Goal: Transaction & Acquisition: Book appointment/travel/reservation

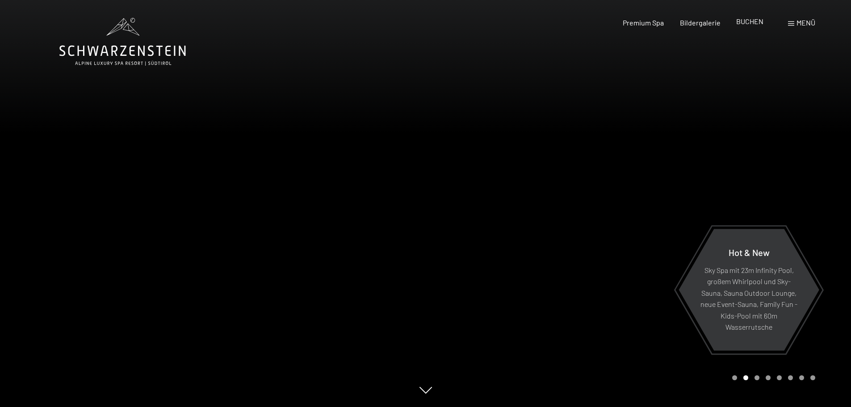
click at [753, 24] on span "BUCHEN" at bounding box center [750, 21] width 27 height 8
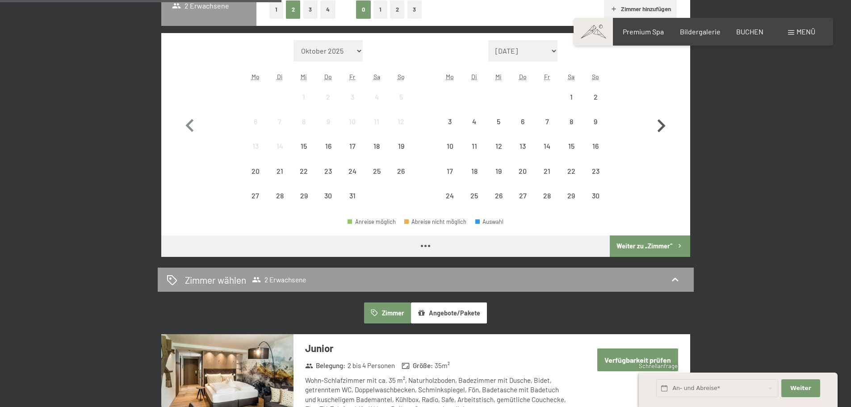
scroll to position [179, 0]
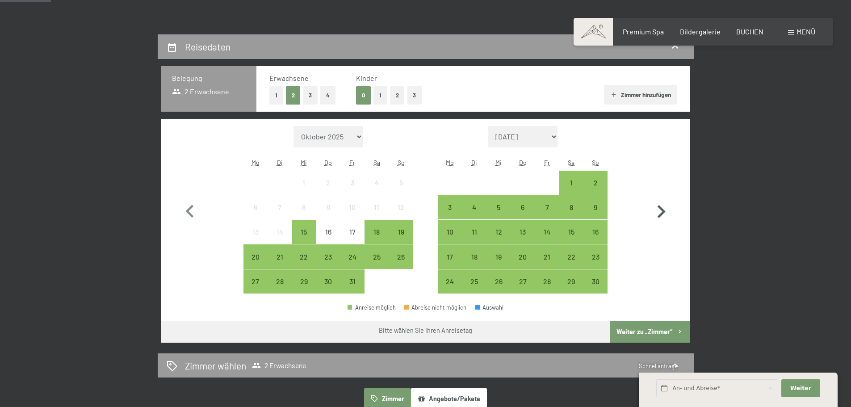
click at [660, 209] on icon "button" at bounding box center [662, 212] width 26 height 26
select select "[DATE]"
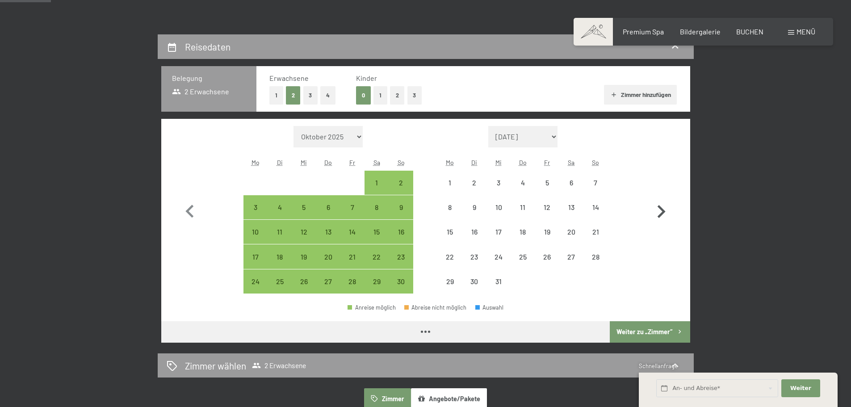
select select "[DATE]"
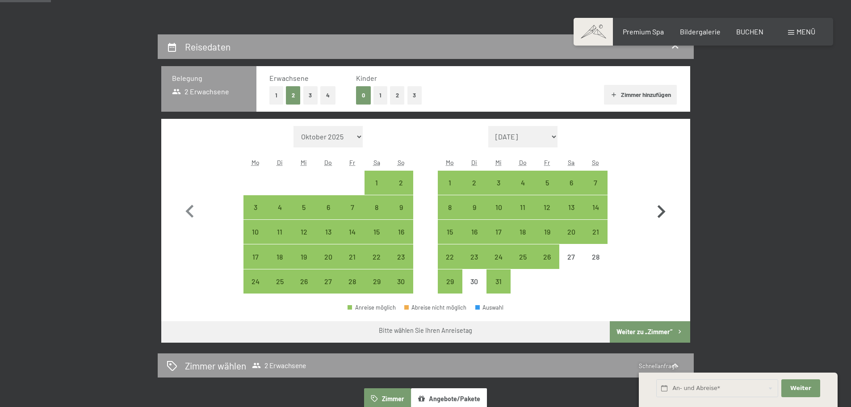
click at [660, 209] on icon "button" at bounding box center [662, 212] width 26 height 26
select select "[DATE]"
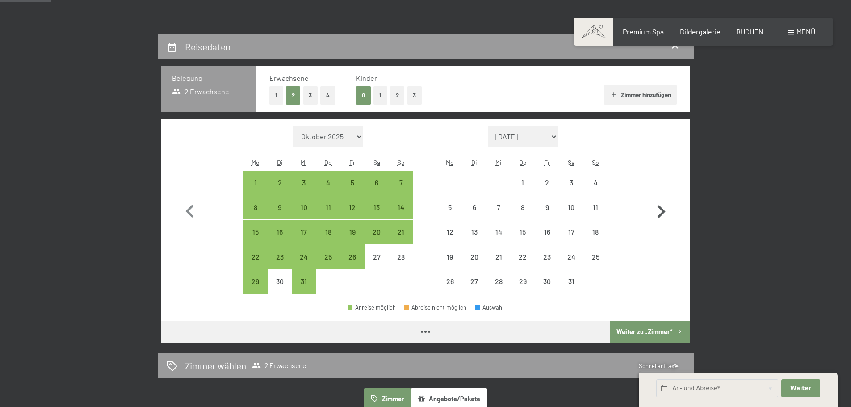
select select "[DATE]"
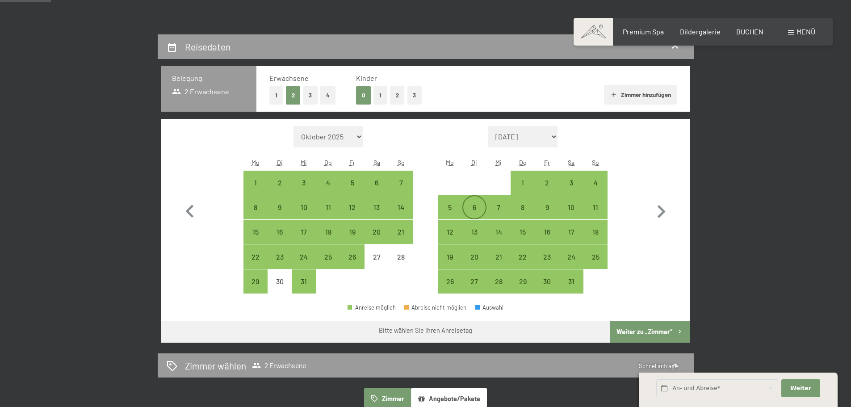
click at [480, 208] on div "6" at bounding box center [475, 215] width 22 height 22
select select "[DATE]"
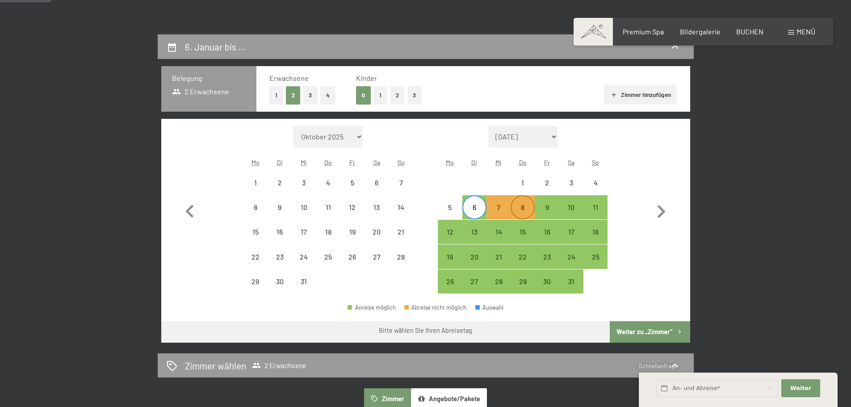
click at [531, 211] on div "8" at bounding box center [523, 215] width 22 height 22
select select "[DATE]"
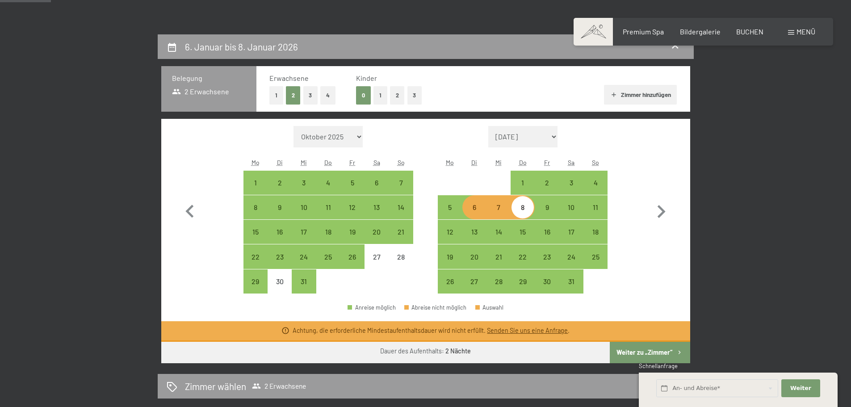
click at [476, 209] on div "6" at bounding box center [475, 215] width 22 height 22
select select "[DATE]"
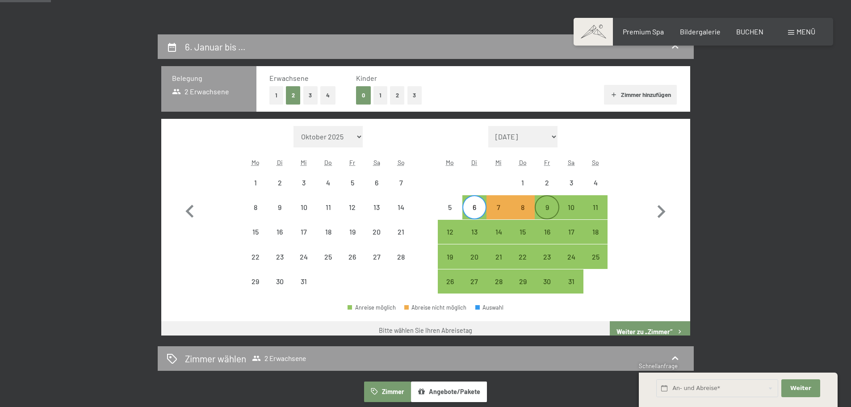
click at [555, 209] on div "9" at bounding box center [547, 215] width 22 height 22
select select "[DATE]"
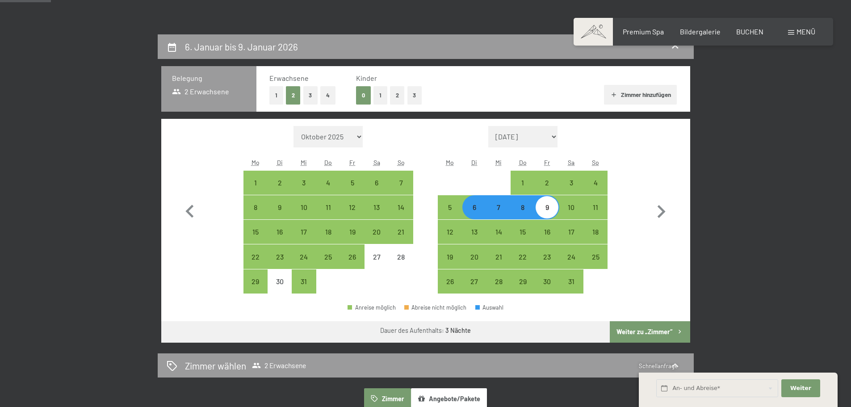
click at [649, 327] on button "Weiter zu „Zimmer“" at bounding box center [650, 331] width 80 height 21
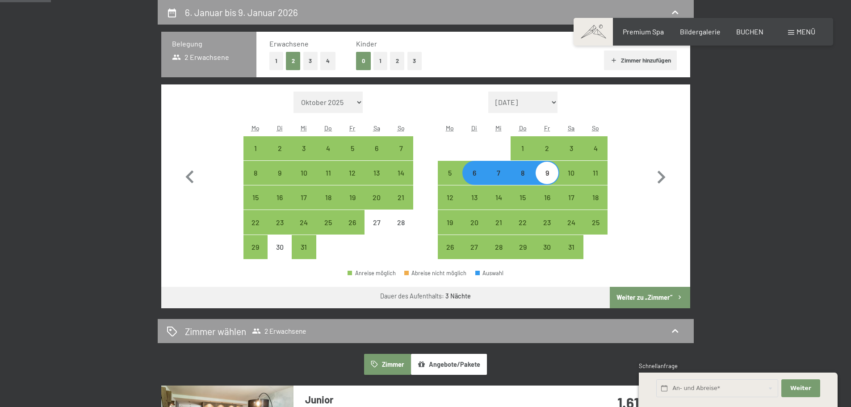
select select "[DATE]"
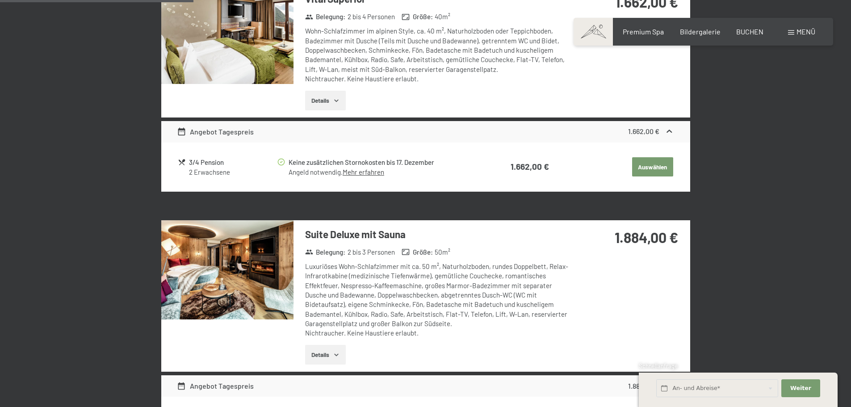
scroll to position [606, 0]
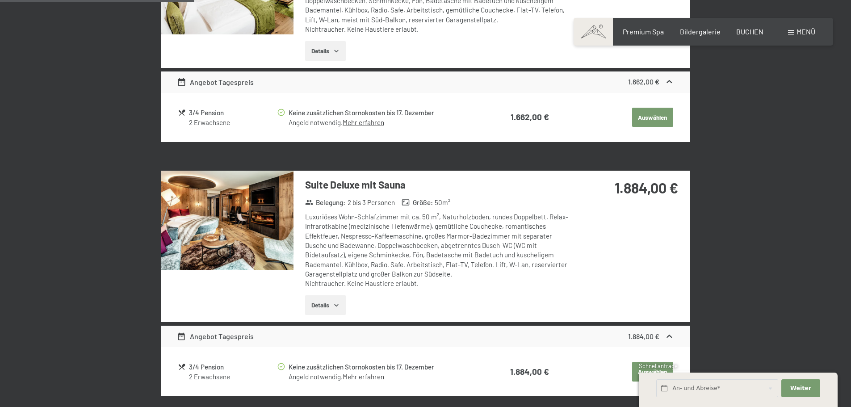
click at [259, 242] on img at bounding box center [227, 220] width 132 height 99
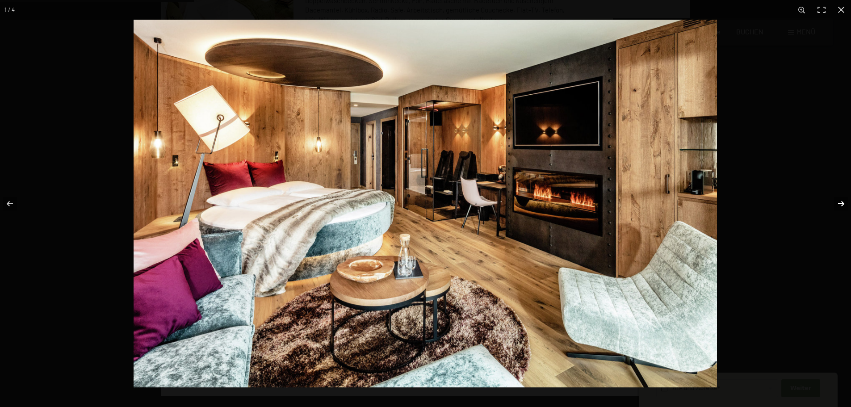
click at [843, 196] on button "button" at bounding box center [835, 203] width 31 height 45
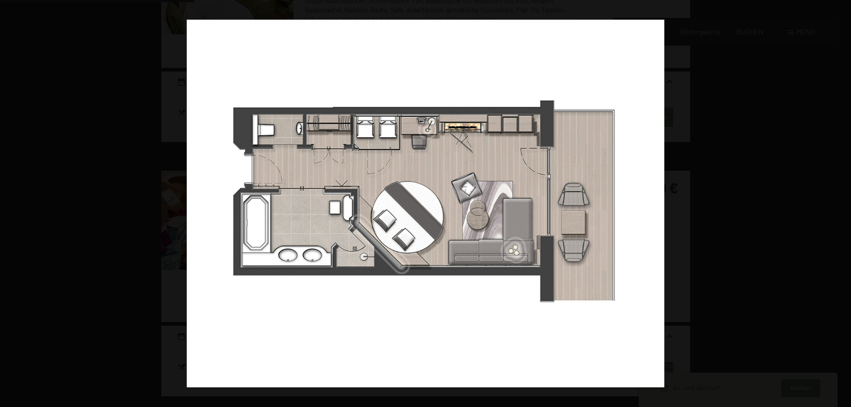
click at [843, 196] on button "button" at bounding box center [835, 203] width 31 height 45
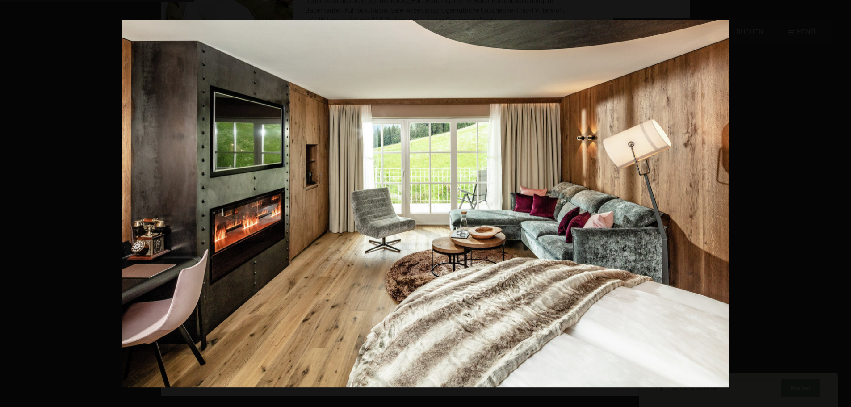
click at [843, 196] on button "button" at bounding box center [835, 203] width 31 height 45
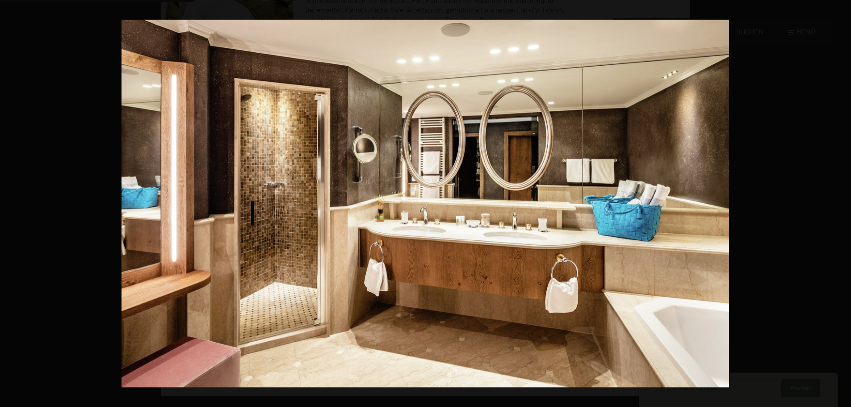
click at [843, 196] on button "button" at bounding box center [835, 203] width 31 height 45
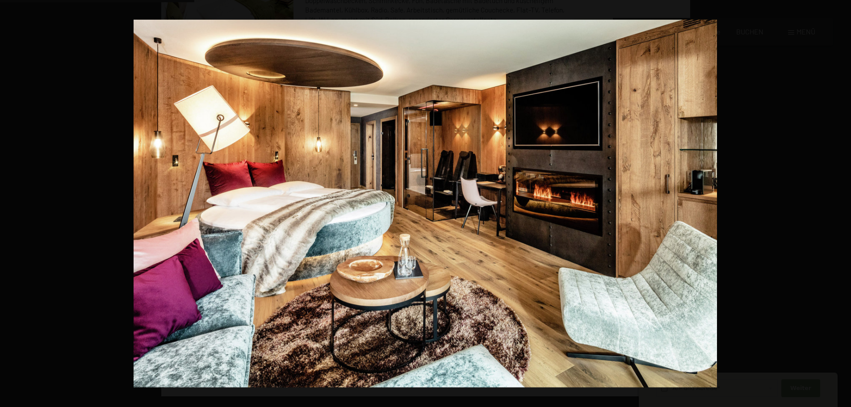
click at [843, 196] on button "button" at bounding box center [835, 203] width 31 height 45
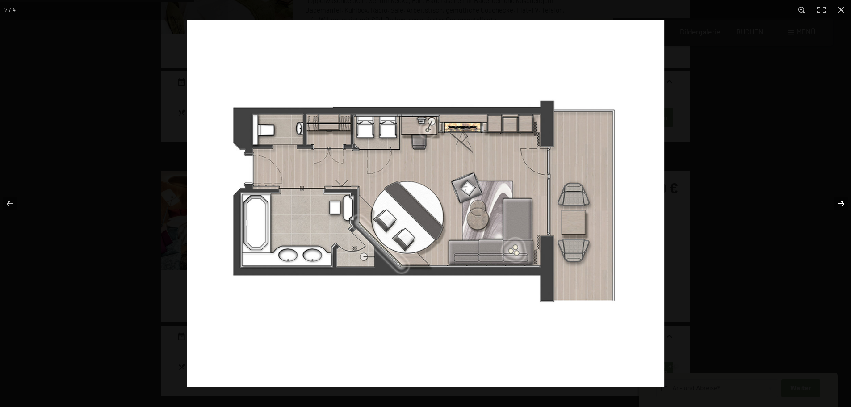
click at [844, 196] on button "button" at bounding box center [835, 203] width 31 height 45
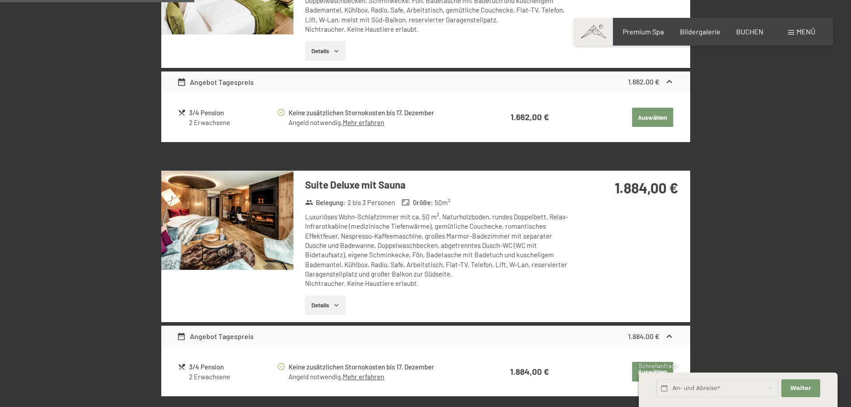
click at [0, 0] on button "button" at bounding box center [0, 0] width 0 height 0
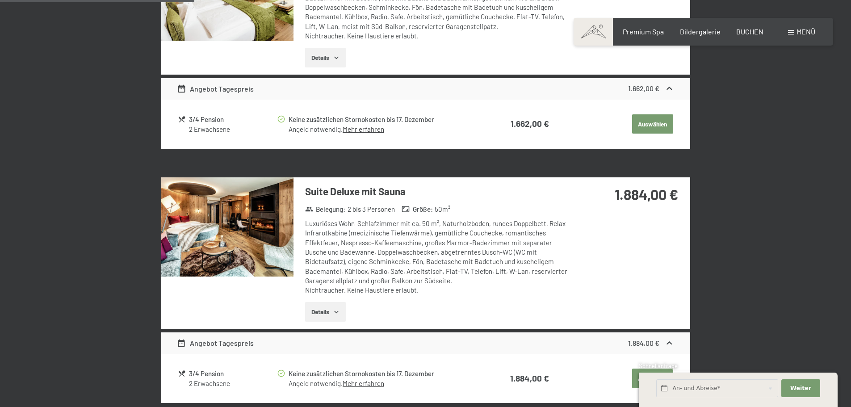
scroll to position [472, 0]
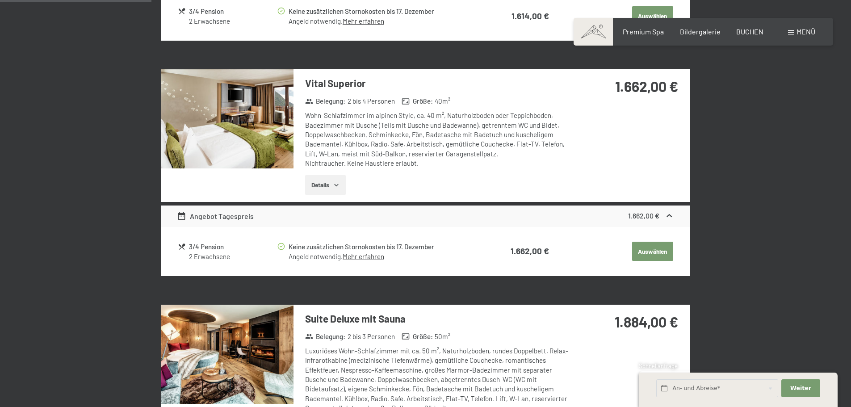
click at [321, 188] on button "Details" at bounding box center [325, 185] width 41 height 20
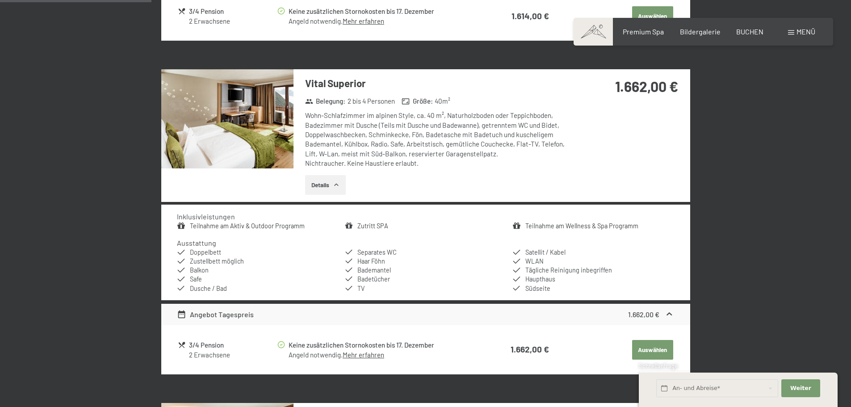
click at [248, 153] on img at bounding box center [227, 118] width 132 height 99
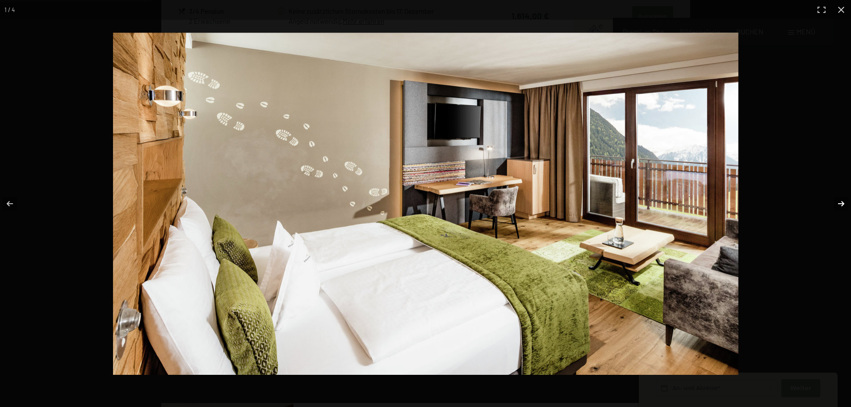
click at [842, 205] on button "button" at bounding box center [835, 203] width 31 height 45
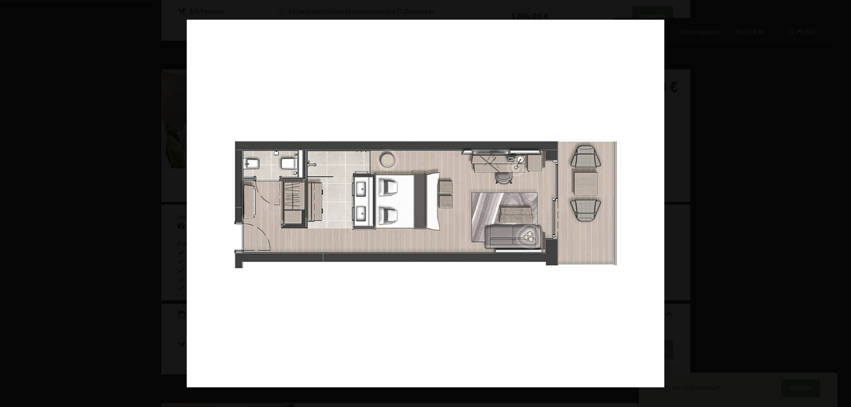
click at [842, 204] on button "button" at bounding box center [835, 203] width 31 height 45
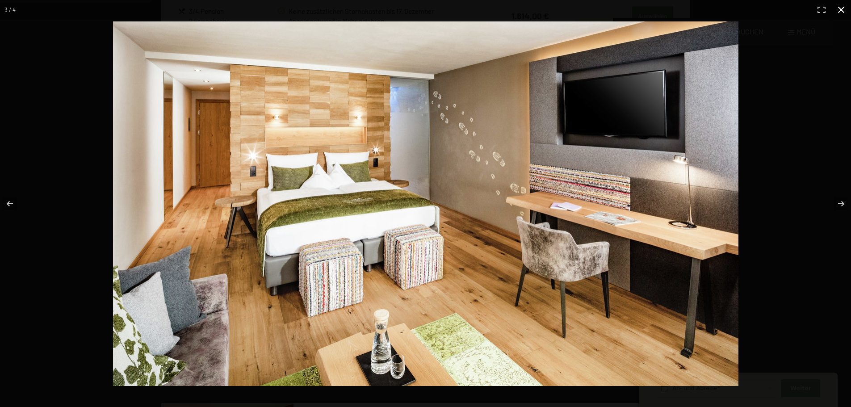
click at [843, 9] on button "button" at bounding box center [842, 10] width 20 height 20
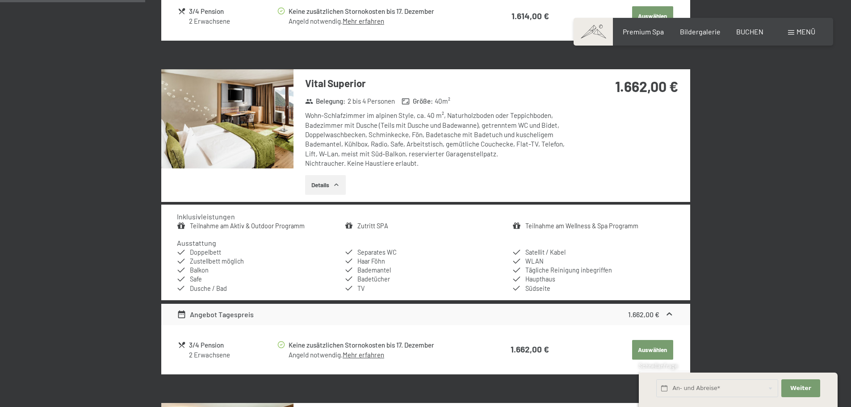
scroll to position [293, 0]
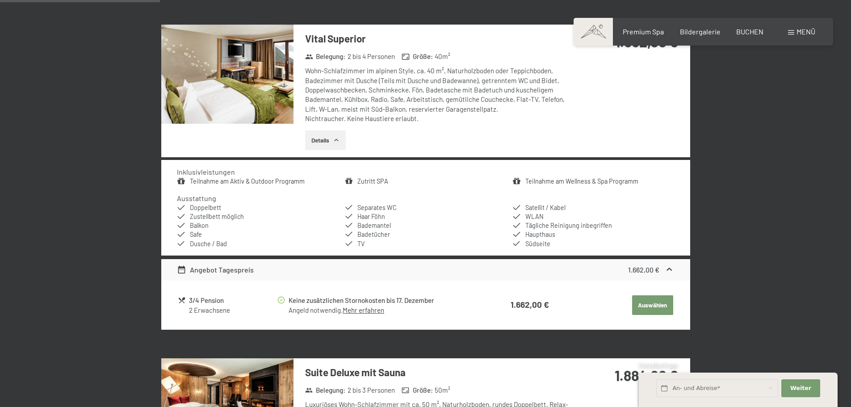
drag, startPoint x: 662, startPoint y: 303, endPoint x: 704, endPoint y: 251, distance: 67.7
click at [662, 303] on button "Auswählen" at bounding box center [652, 305] width 41 height 20
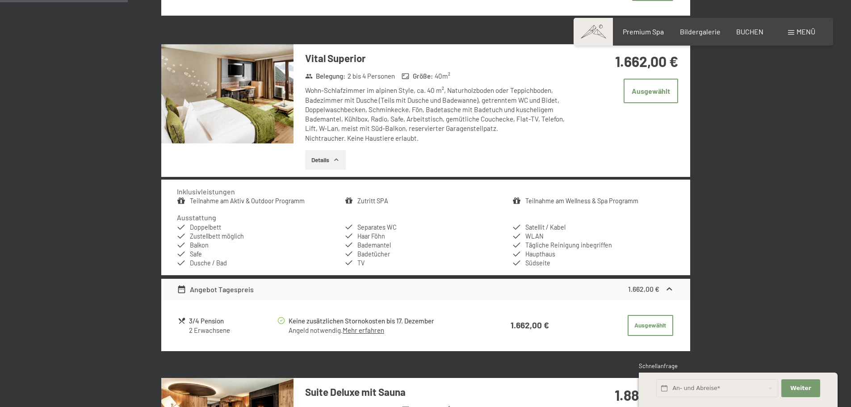
scroll to position [481, 0]
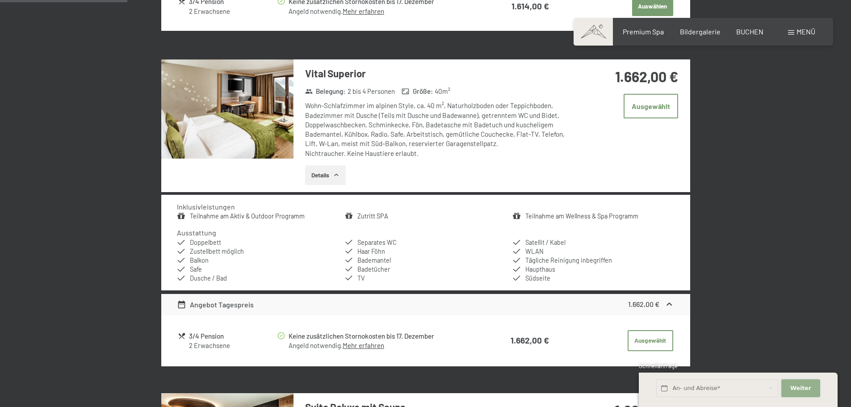
click at [801, 389] on span "Weiter" at bounding box center [801, 388] width 21 height 8
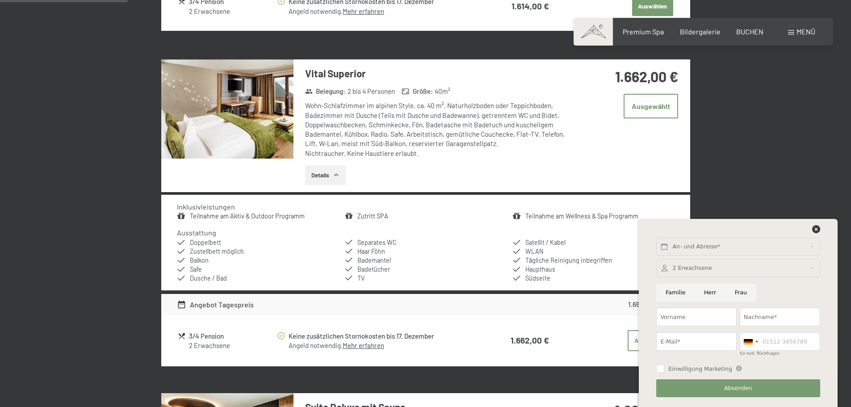
click at [816, 231] on icon at bounding box center [817, 229] width 8 height 8
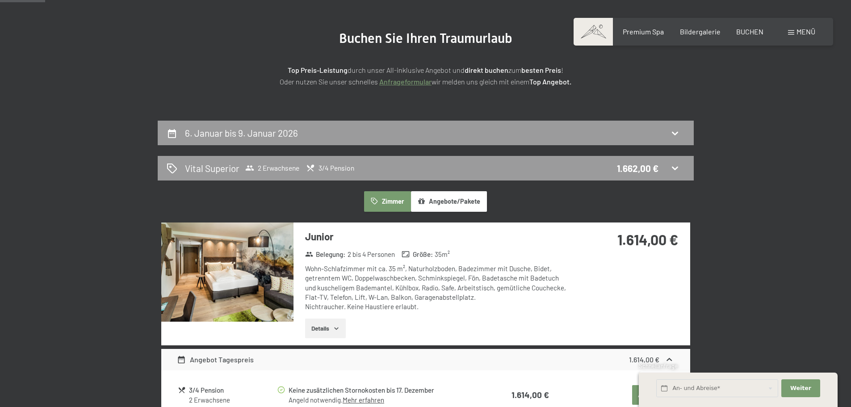
scroll to position [79, 0]
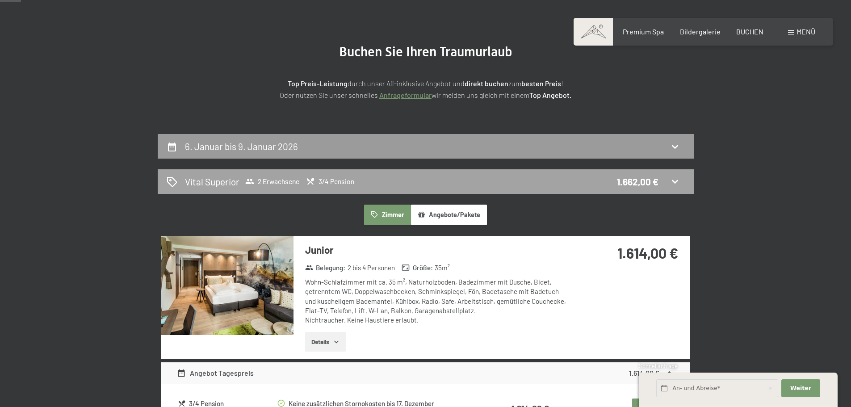
click at [672, 177] on icon at bounding box center [675, 181] width 11 height 11
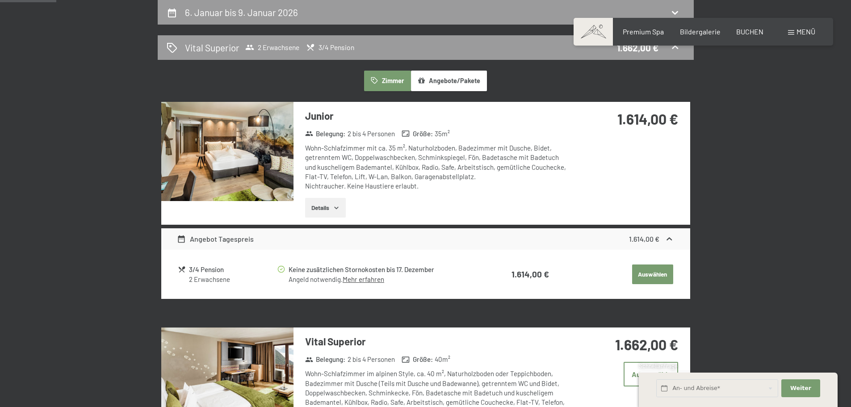
click at [454, 77] on button "Angebote/Pakete" at bounding box center [449, 81] width 76 height 21
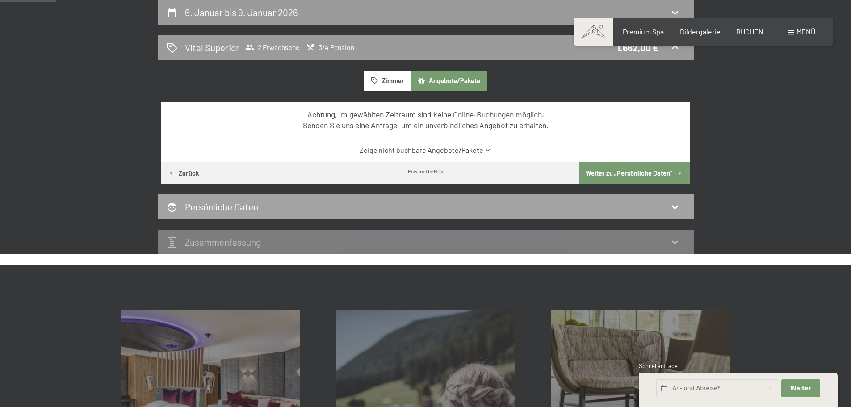
click at [666, 176] on button "Weiter zu „Persönliche Daten“" at bounding box center [634, 172] width 111 height 21
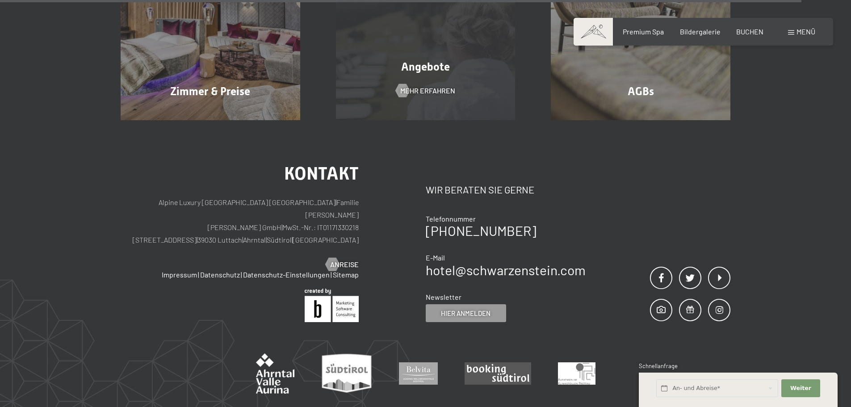
scroll to position [785, 0]
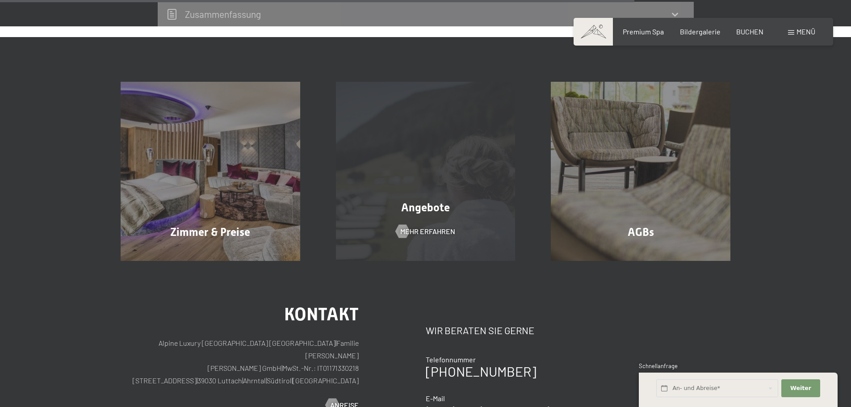
click at [417, 207] on span "Angebote" at bounding box center [425, 207] width 49 height 13
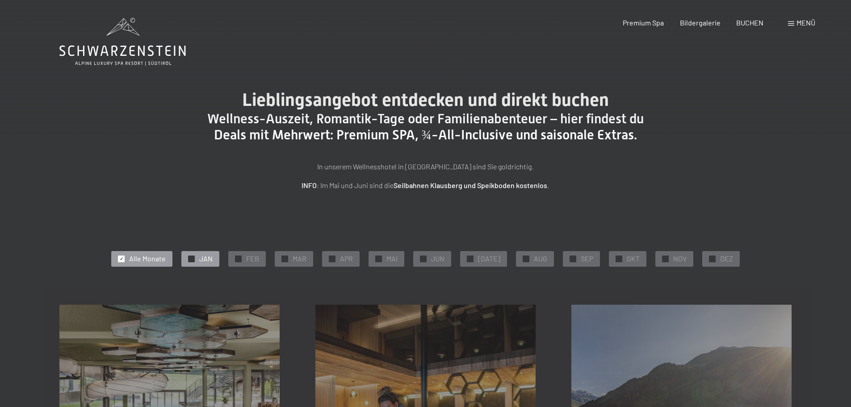
click at [214, 252] on div "✓ JAN" at bounding box center [200, 258] width 38 height 15
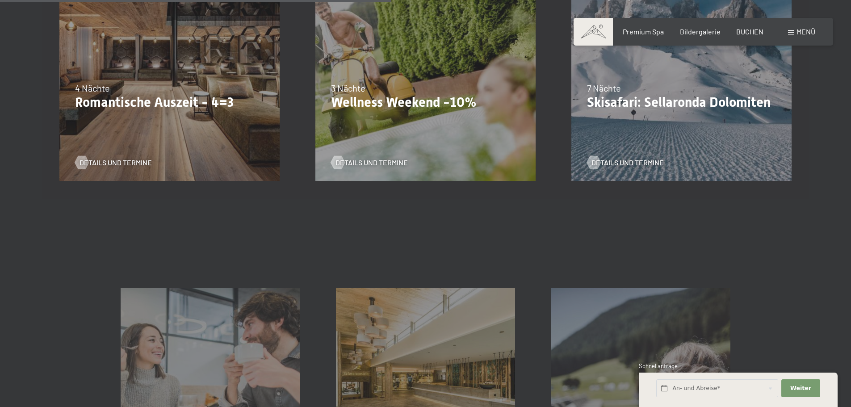
scroll to position [492, 0]
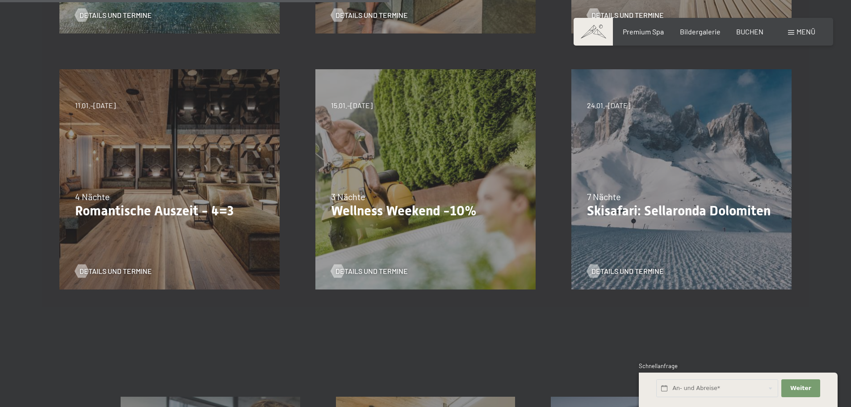
click at [177, 176] on div "09.11.–05.12.2025 08.12.–19.12.2025 11.01.–23.01.2026 08.03.–27.03.2026 29.03.–…" at bounding box center [170, 179] width 256 height 256
click at [104, 270] on span "Details und Termine" at bounding box center [125, 271] width 72 height 10
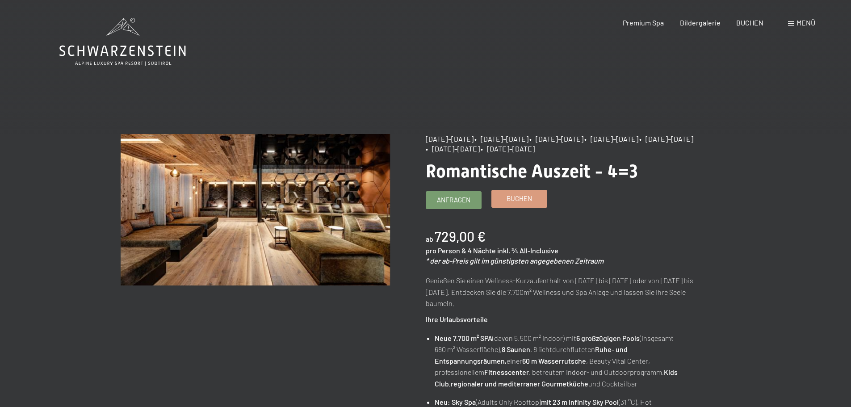
click at [541, 203] on link "Buchen" at bounding box center [519, 198] width 55 height 17
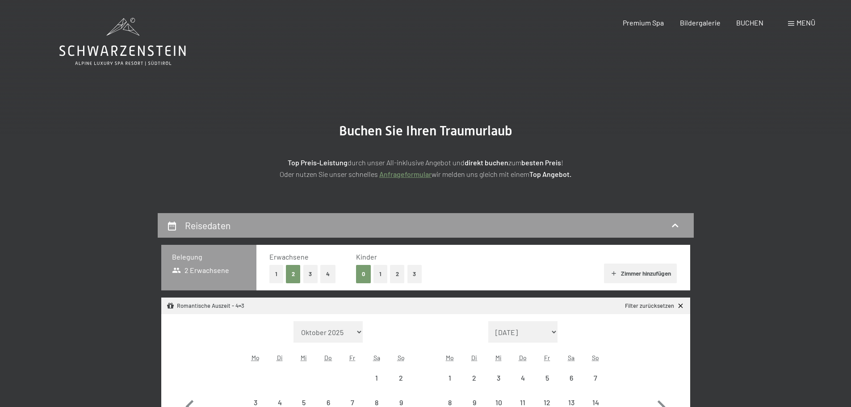
select select "[DATE]"
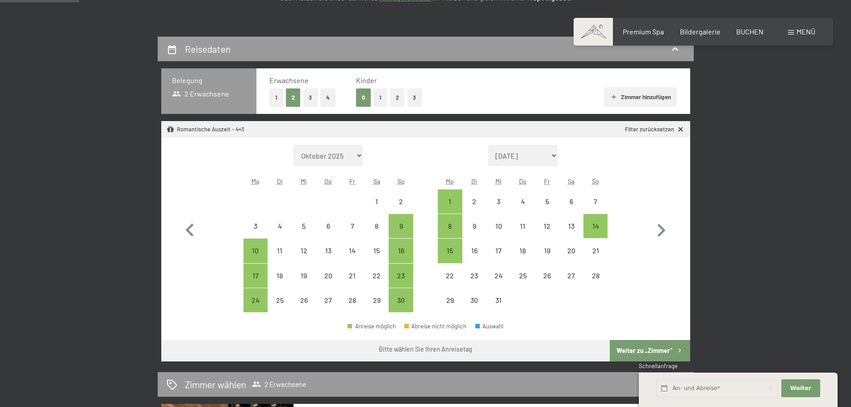
scroll to position [179, 0]
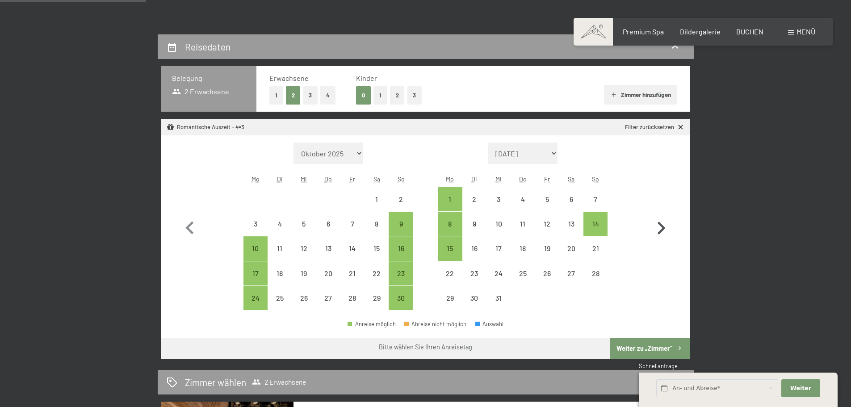
click at [658, 221] on icon "button" at bounding box center [662, 228] width 26 height 26
select select "[DATE]"
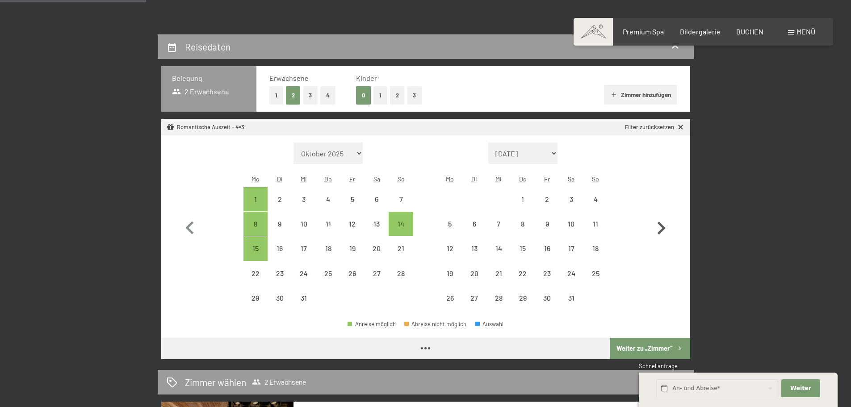
select select "[DATE]"
click at [602, 218] on div "11" at bounding box center [596, 224] width 22 height 22
select select "[DATE]"
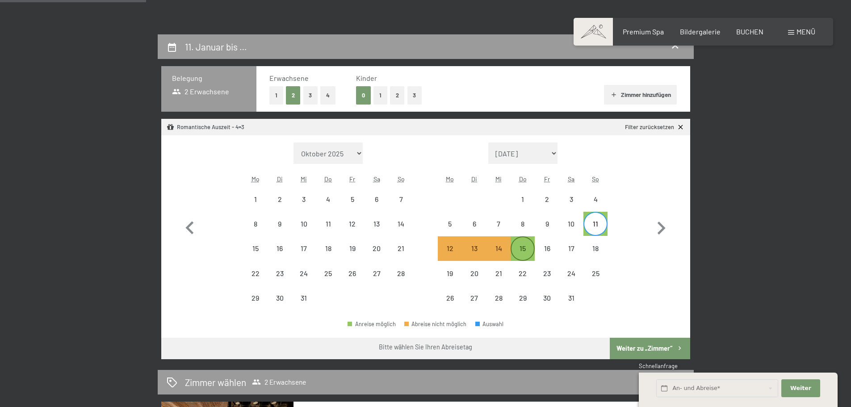
click at [531, 241] on div "15" at bounding box center [523, 248] width 22 height 22
select select "[DATE]"
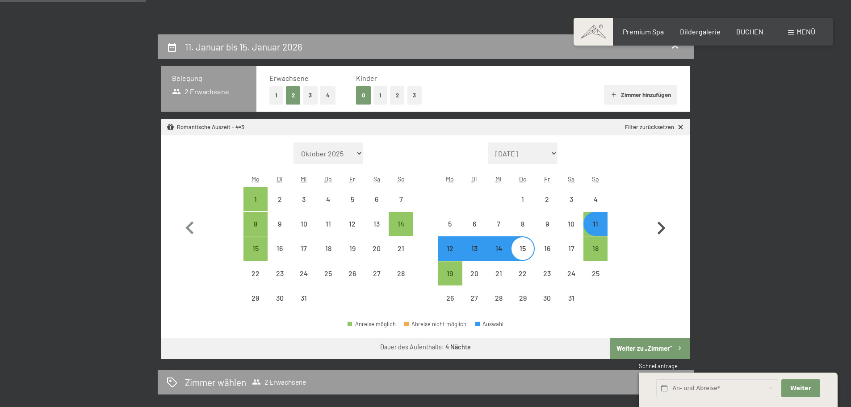
select select "[DATE]"
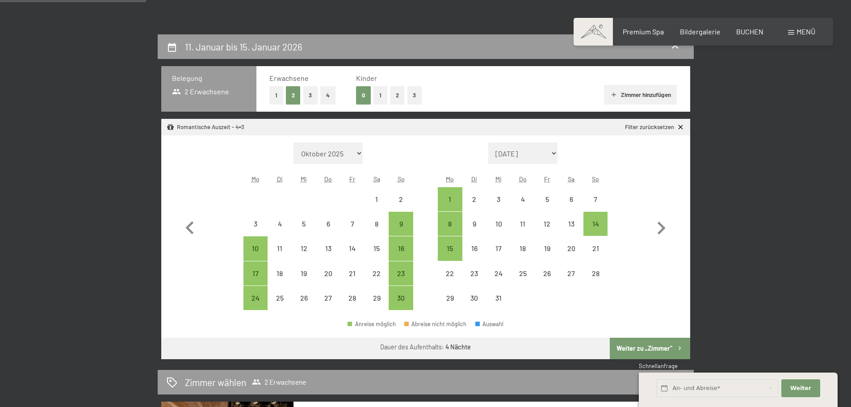
click at [632, 344] on button "Weiter zu „Zimmer“" at bounding box center [650, 348] width 80 height 21
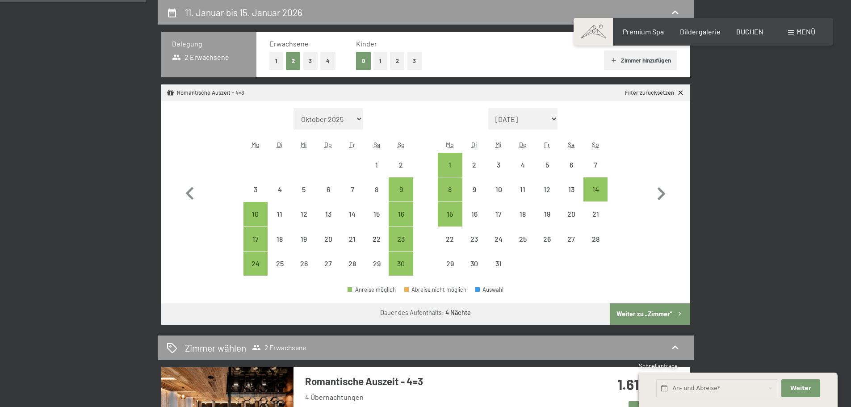
select select "[DATE]"
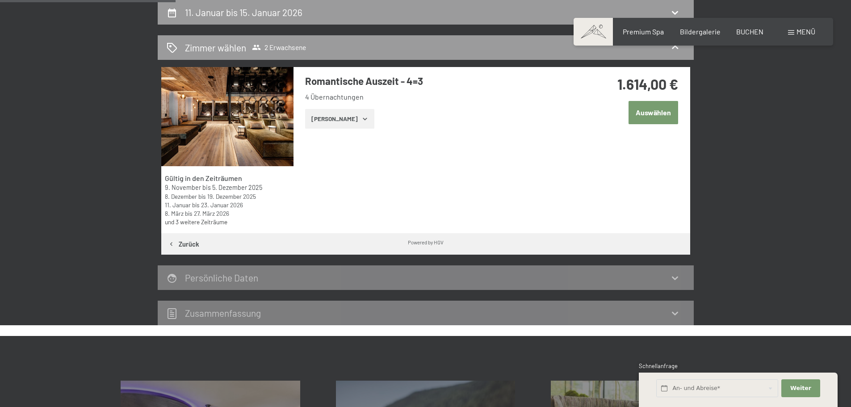
click at [648, 117] on button "Auswählen" at bounding box center [654, 112] width 50 height 23
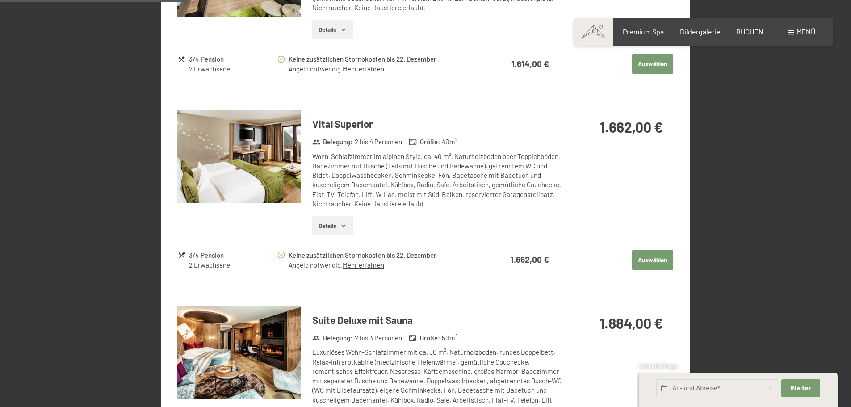
scroll to position [581, 0]
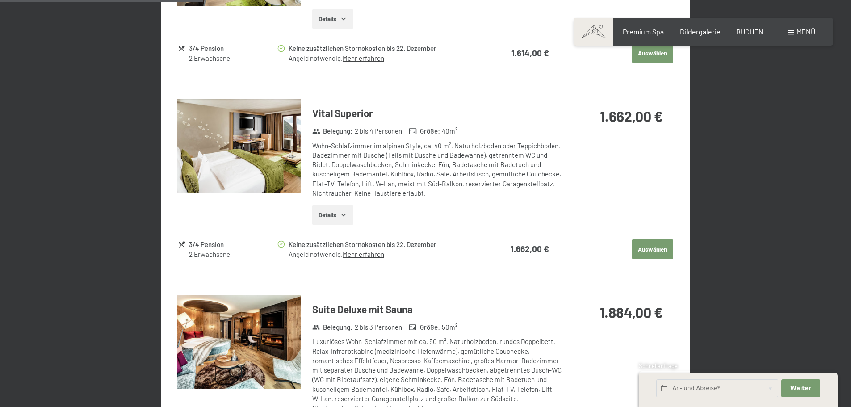
click at [640, 254] on button "Auswählen" at bounding box center [652, 250] width 41 height 20
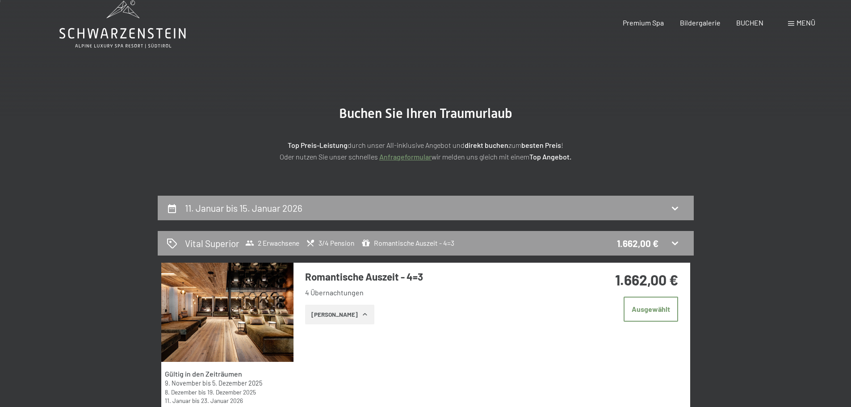
scroll to position [0, 0]
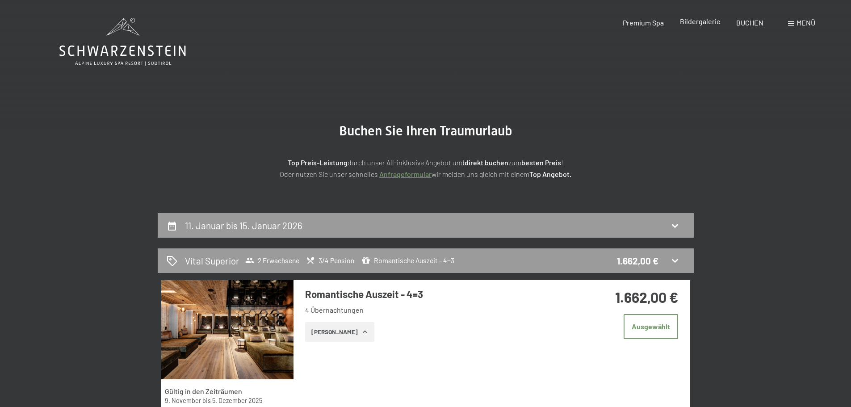
click at [708, 22] on span "Bildergalerie" at bounding box center [700, 21] width 41 height 8
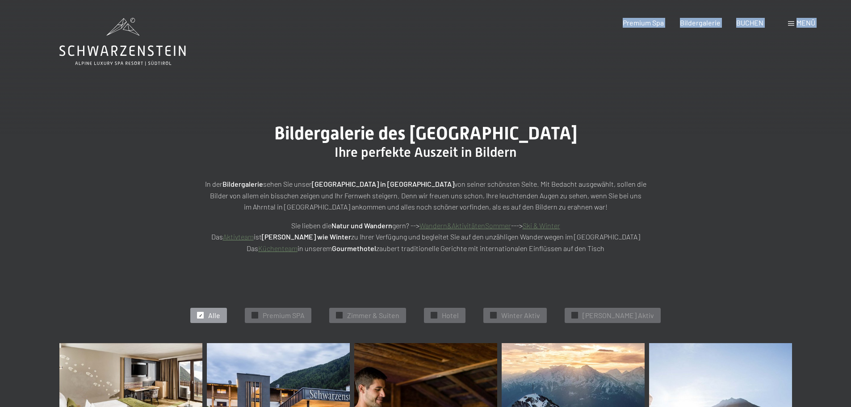
drag, startPoint x: 198, startPoint y: 51, endPoint x: 95, endPoint y: 49, distance: 102.4
